Goal: Information Seeking & Learning: Find specific page/section

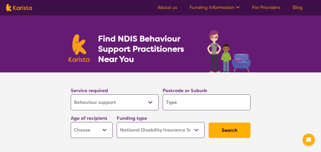
select select "Behaviour support"
select select "NDIS"
select select "Behaviour support"
select select "NDIS"
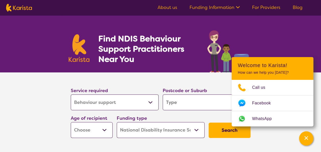
type input "k"
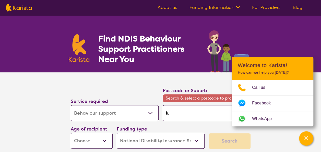
type input "ka"
type input "kal"
type input "kala"
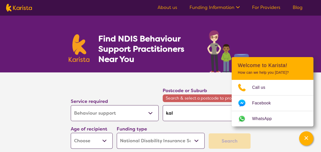
type input "kala"
type input "kalam"
type input "kalamu"
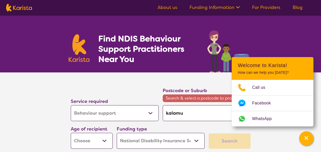
type input "kalamun"
type input "kalamund"
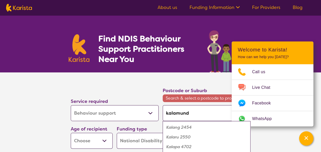
type input "kalamunda"
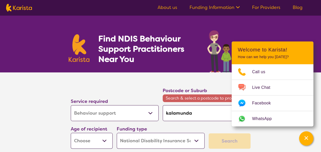
click at [201, 112] on input "kalamunda" at bounding box center [207, 113] width 88 height 16
click at [207, 129] on div "Kalamunda 6076" at bounding box center [206, 127] width 83 height 10
type input "6076"
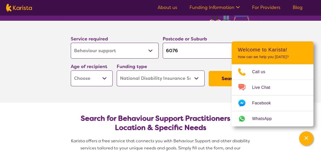
scroll to position [53, 0]
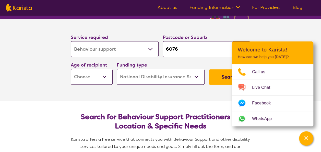
click at [220, 80] on button "Search" at bounding box center [230, 76] width 42 height 15
click at [100, 69] on select "Early Childhood - 0 to 9 Child - 10 to 11 Adolescent - 12 to 17 Adult - 18 to 6…" at bounding box center [92, 77] width 42 height 16
select select "EC"
click at [71, 69] on select "Early Childhood - 0 to 9 Child - 10 to 11 Adolescent - 12 to 17 Adult - 18 to 6…" at bounding box center [92, 77] width 42 height 16
select select "EC"
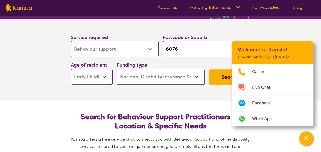
click at [220, 80] on button "Search" at bounding box center [230, 76] width 42 height 15
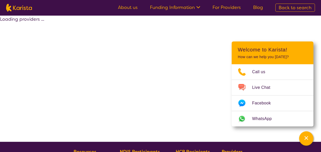
select select "by_score"
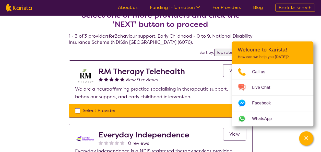
scroll to position [11, 0]
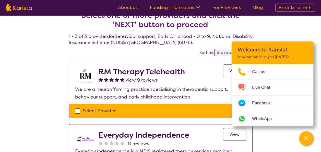
click at [178, 71] on h2 "RM Therapy Telehealth" at bounding box center [142, 71] width 86 height 9
